Goal: Task Accomplishment & Management: Manage account settings

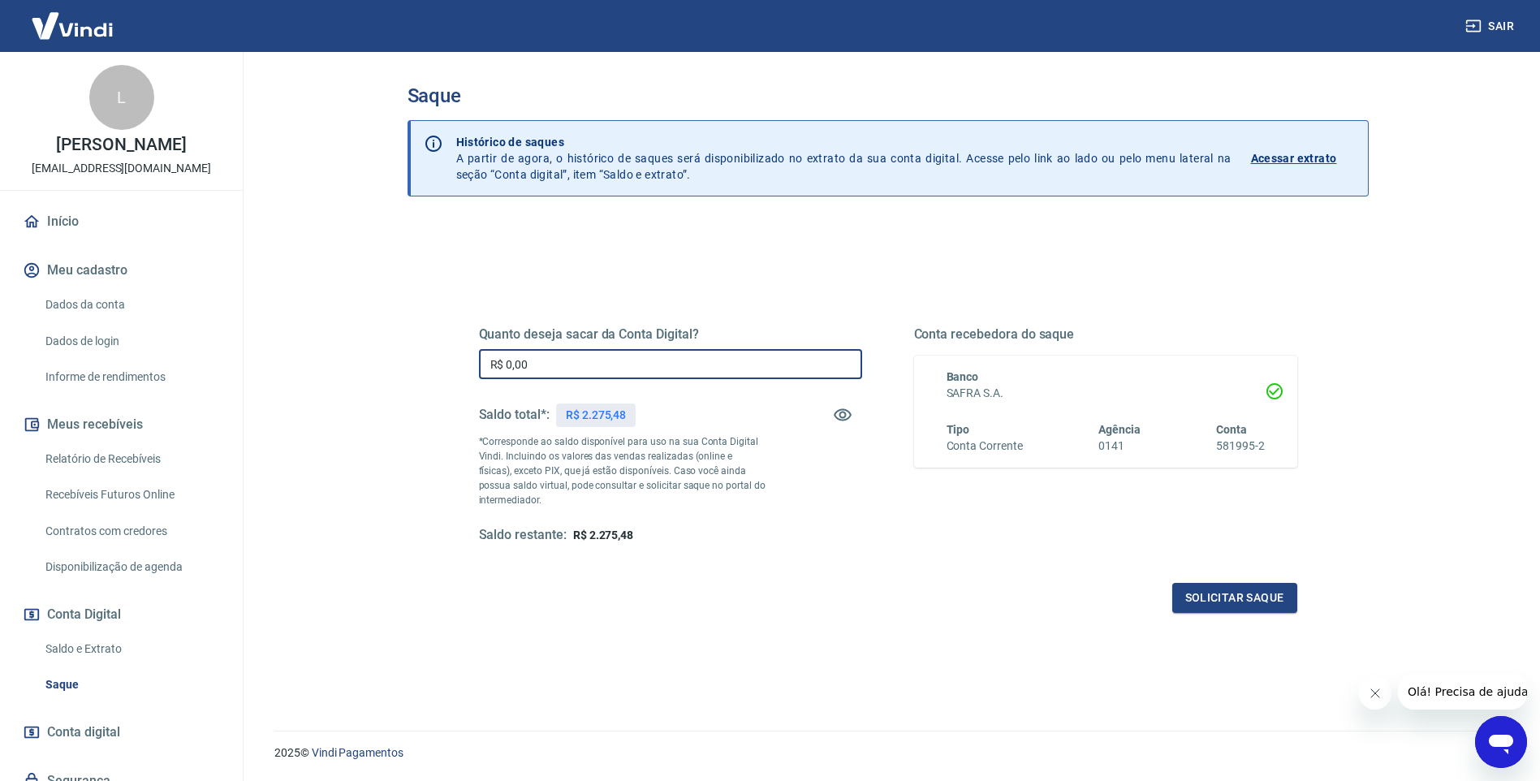
click at [589, 374] on input "R$ 0,00" at bounding box center [670, 364] width 383 height 30
type input "R$ 2.275,48"
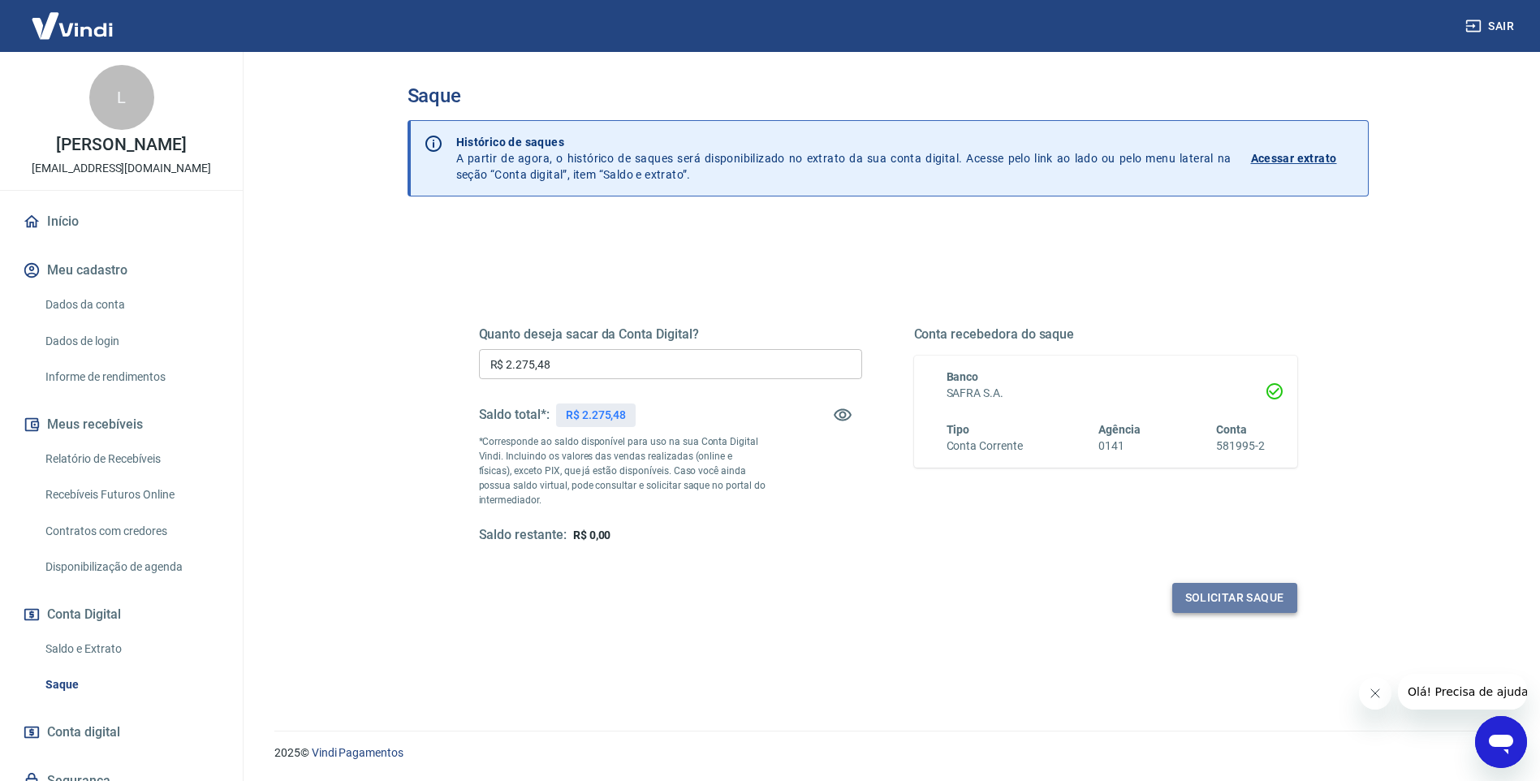
click at [1254, 598] on button "Solicitar saque" at bounding box center [1234, 598] width 125 height 30
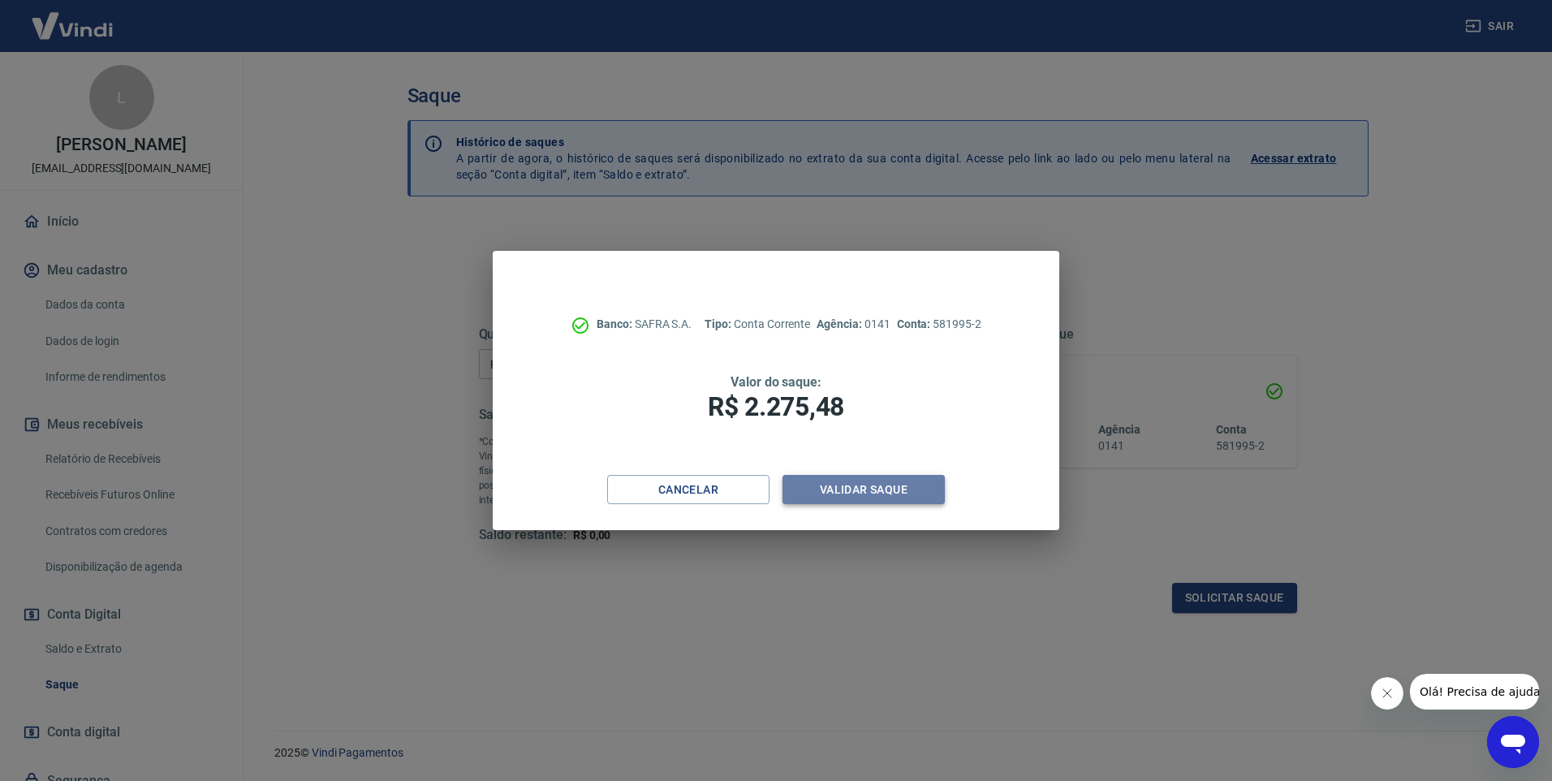
click at [846, 491] on button "Validar saque" at bounding box center [864, 490] width 162 height 30
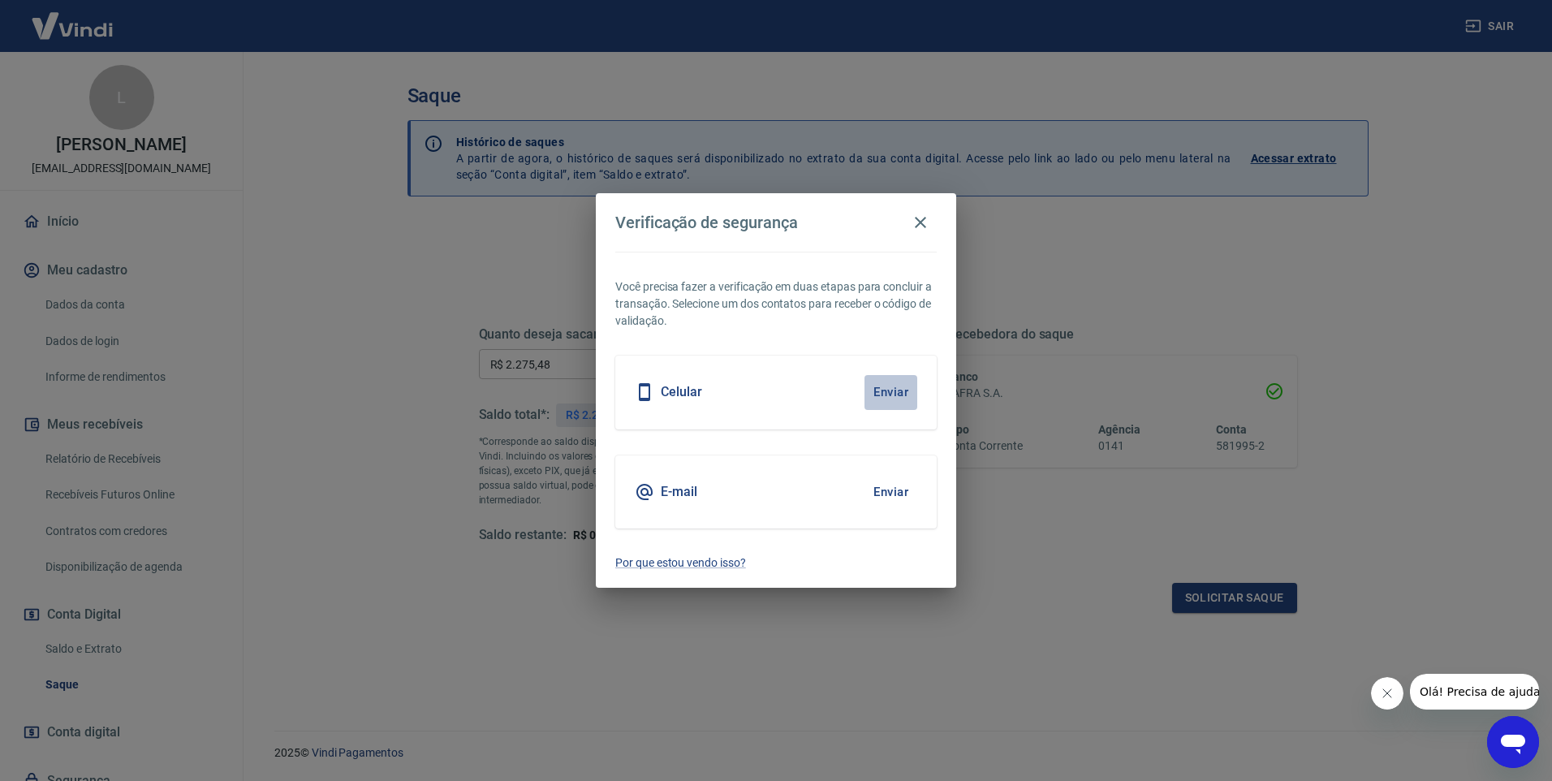
click at [889, 391] on button "Enviar" at bounding box center [891, 392] width 53 height 34
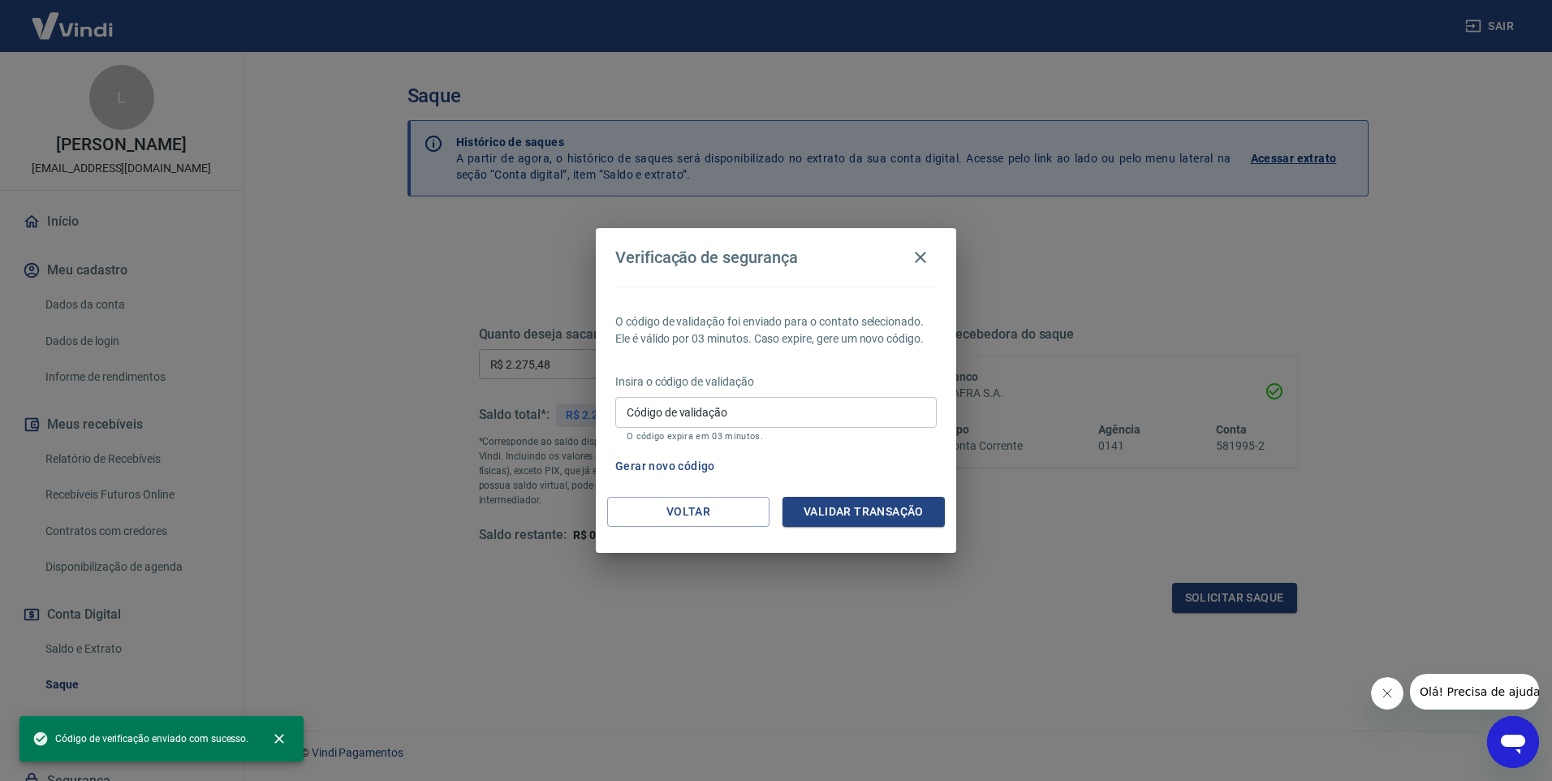
click at [801, 408] on input "Código de validação" at bounding box center [776, 412] width 322 height 30
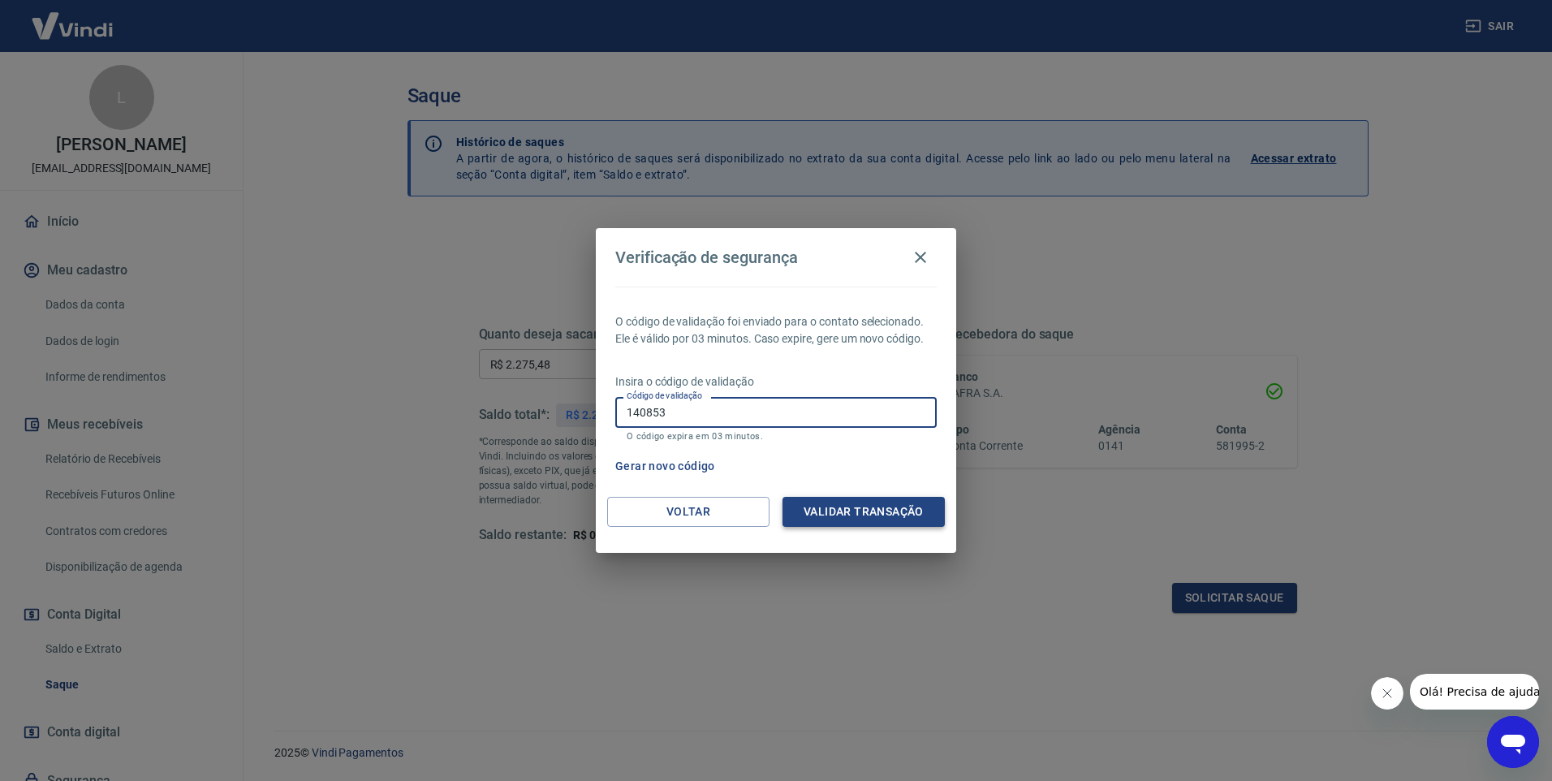
type input "140853"
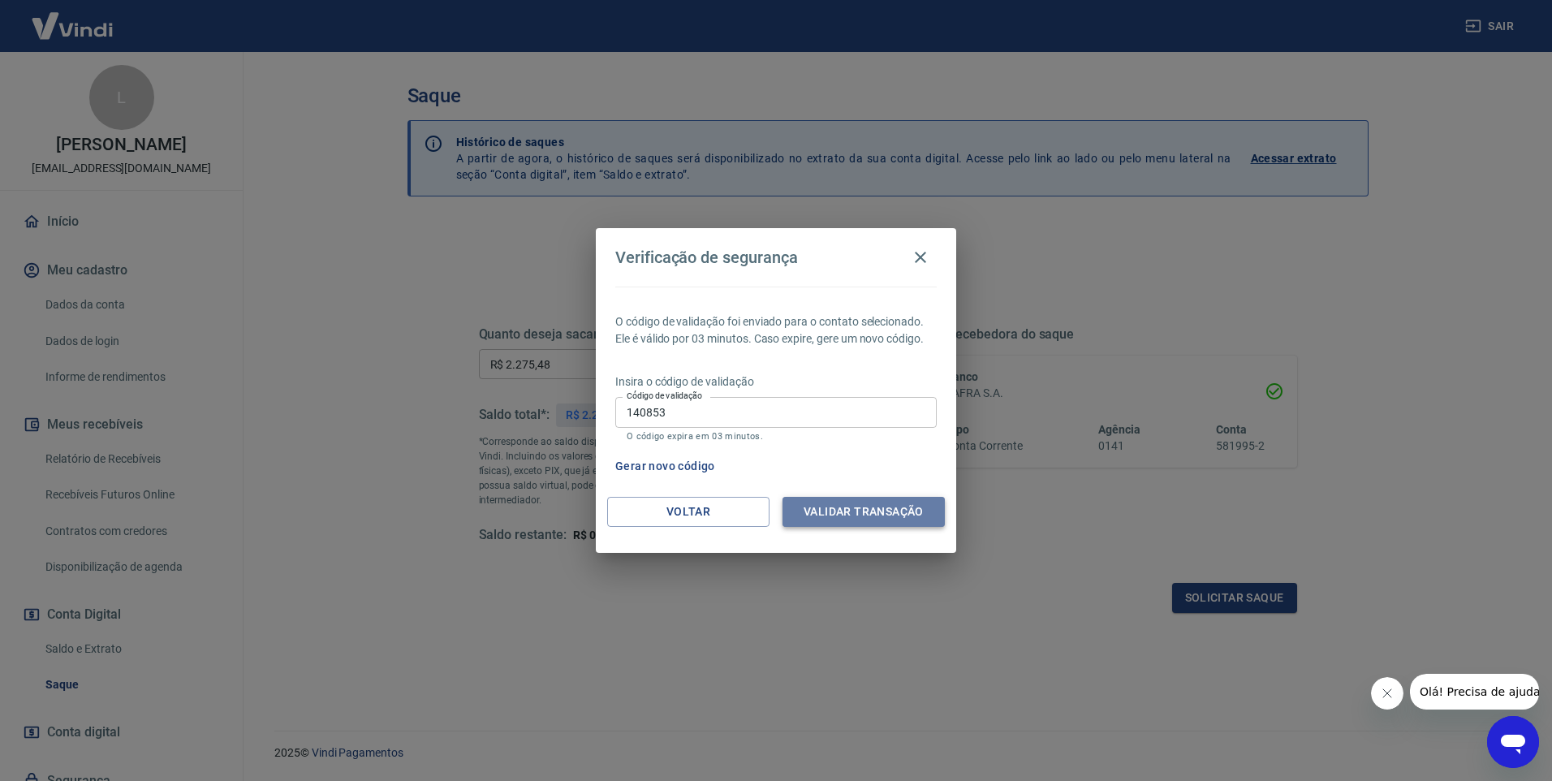
click at [883, 512] on button "Validar transação" at bounding box center [864, 512] width 162 height 30
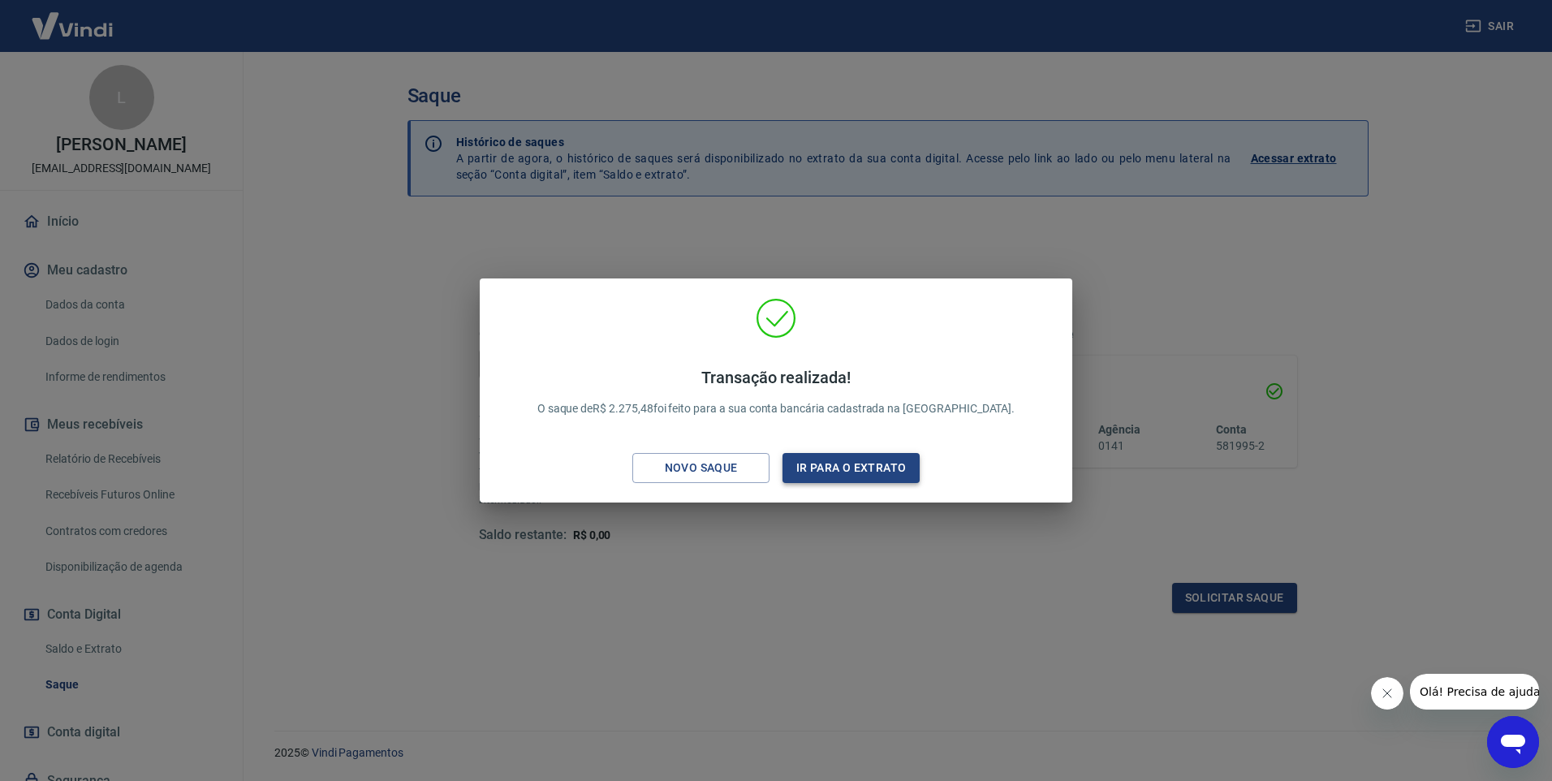
click at [801, 468] on button "Ir para o extrato" at bounding box center [851, 468] width 137 height 30
